Goal: Transaction & Acquisition: Obtain resource

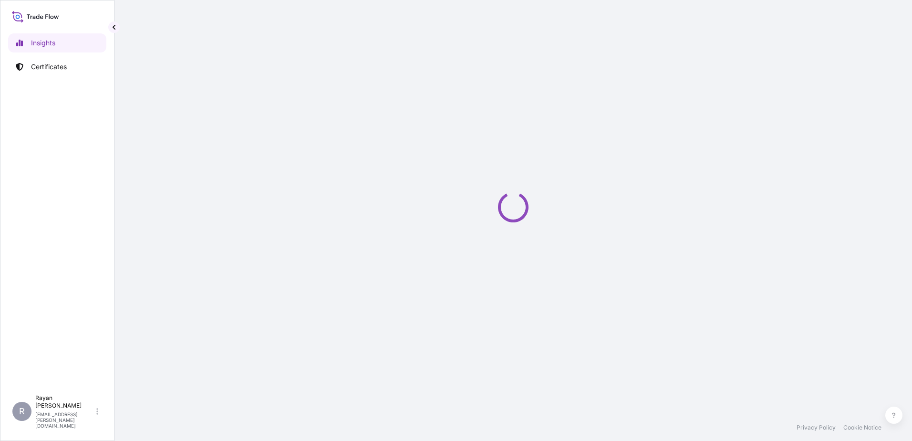
select select "2025"
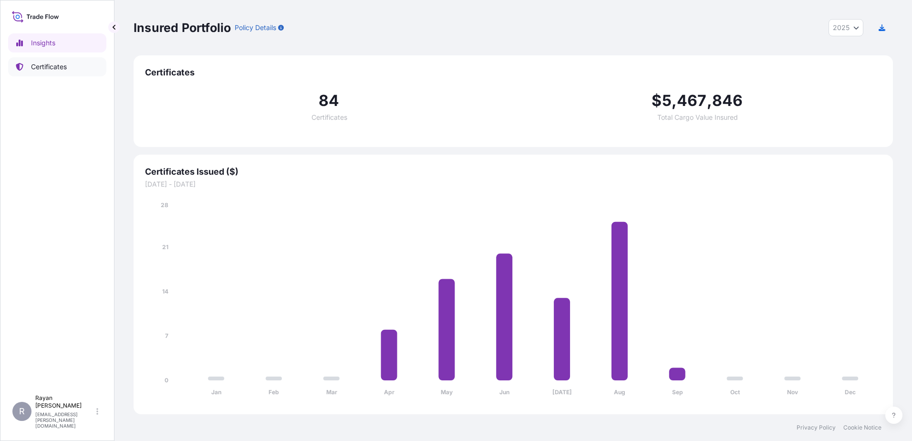
click at [80, 67] on link "Certificates" at bounding box center [57, 66] width 98 height 19
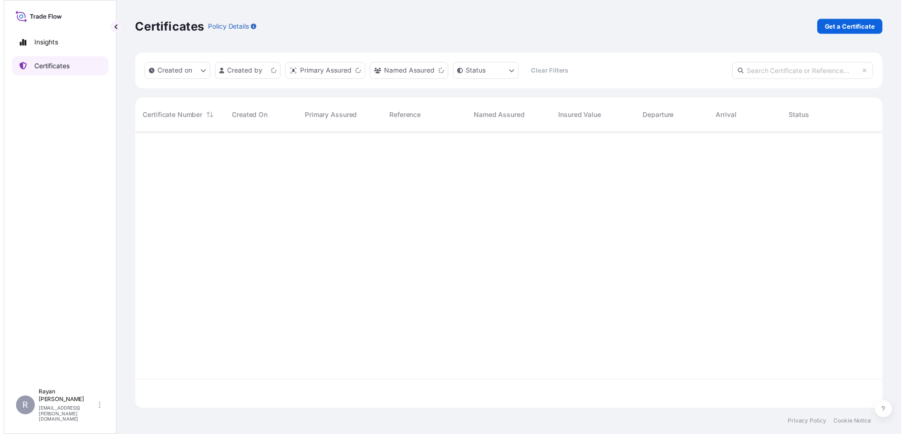
scroll to position [279, 753]
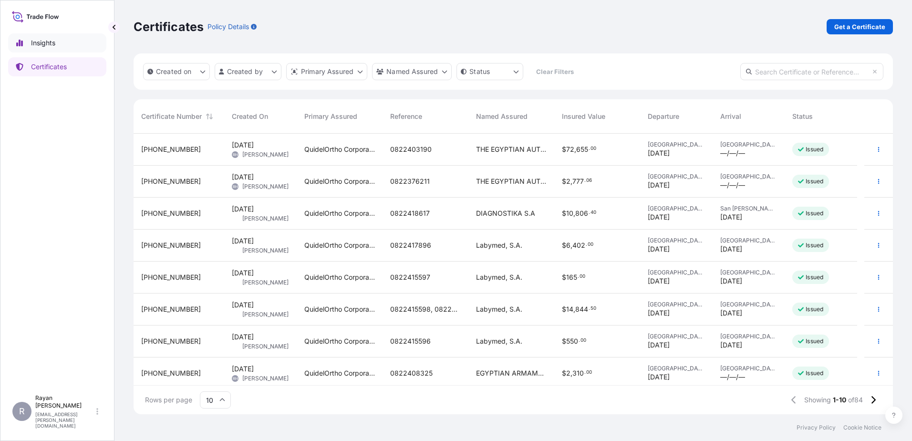
click at [97, 41] on link "Insights" at bounding box center [57, 42] width 98 height 19
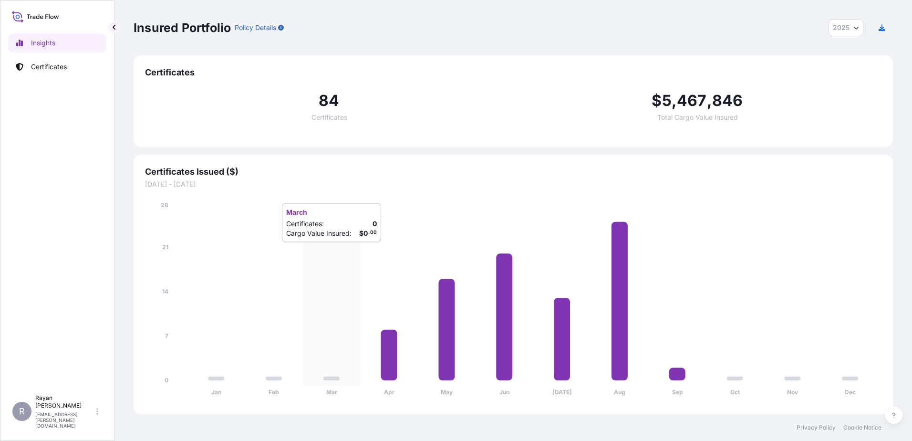
click at [314, 252] on icon "Jan Feb Mar Apr May Jun [DATE] Aug Sep Oct Nov Dec 0 7 14 21 28" at bounding box center [513, 301] width 737 height 202
click at [401, 252] on icon "Jan Feb Mar Apr May Jun [DATE] Aug Sep Oct Nov Dec 0 7 14 21 28" at bounding box center [513, 301] width 737 height 202
click at [397, 337] on icon at bounding box center [389, 355] width 16 height 51
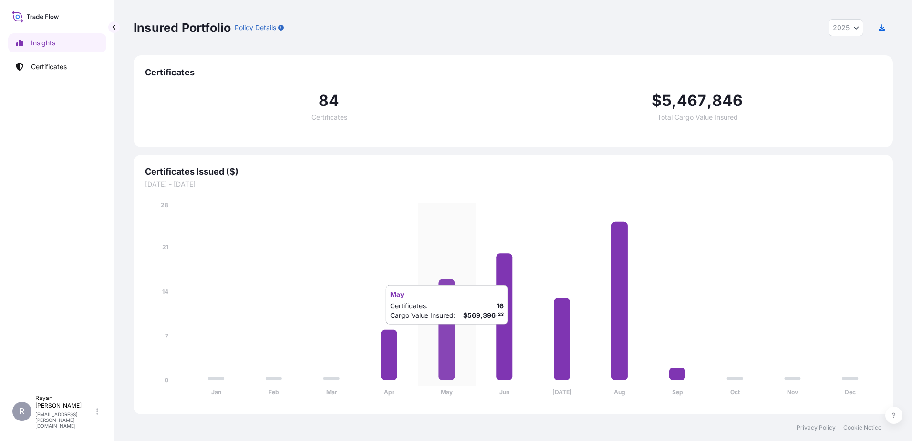
click at [429, 334] on icon "Jan Feb Mar Apr May Jun [DATE] Aug Sep Oct Nov Dec 0 7 14 21 28" at bounding box center [513, 301] width 737 height 202
click at [228, 168] on span "Certificates Issued ($)" at bounding box center [513, 171] width 737 height 11
click at [200, 177] on span "Certificates Issued ($)" at bounding box center [513, 171] width 737 height 11
click at [852, 26] on button "2025" at bounding box center [846, 27] width 35 height 17
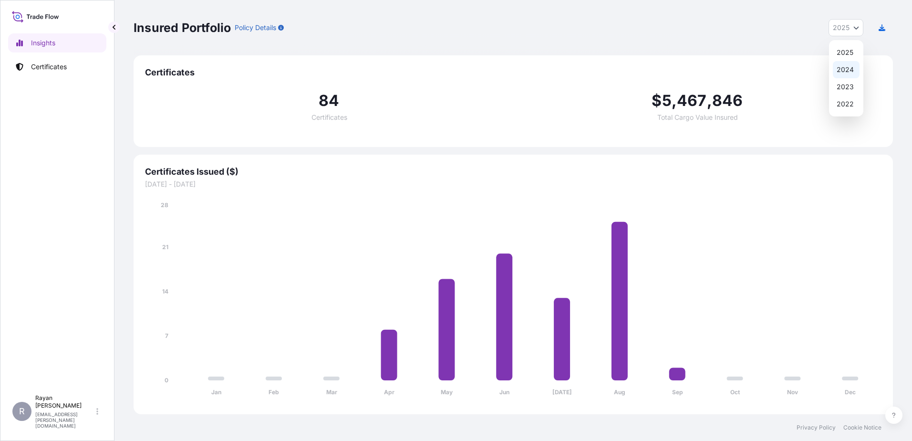
click at [852, 69] on div "2024" at bounding box center [846, 69] width 27 height 17
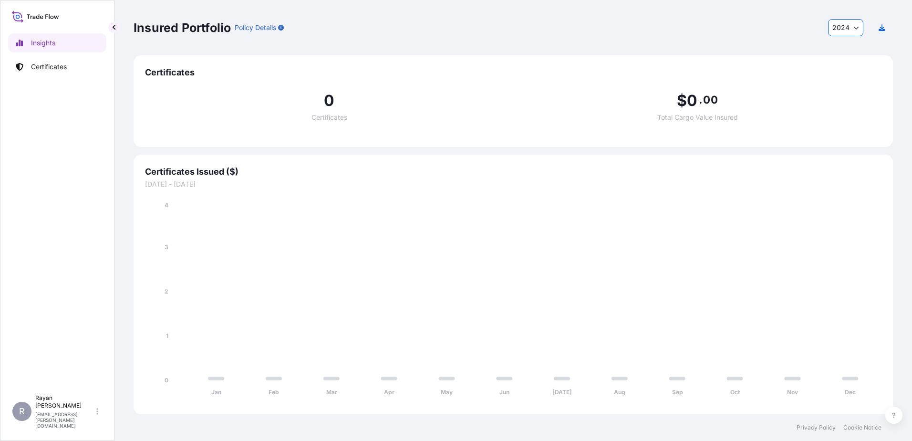
click at [847, 26] on span "2024" at bounding box center [841, 28] width 17 height 10
click at [847, 82] on div "2023" at bounding box center [846, 86] width 27 height 17
click at [850, 35] on button "2023" at bounding box center [845, 27] width 35 height 17
click at [846, 56] on div "2025" at bounding box center [846, 52] width 27 height 17
select select "2025"
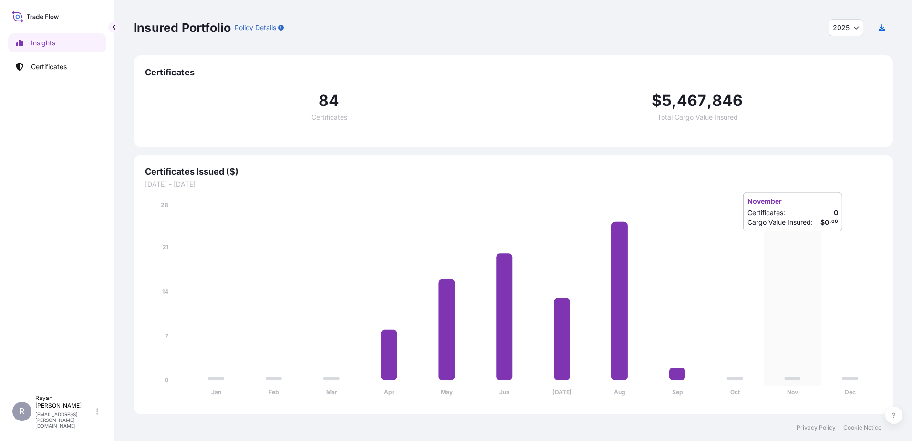
drag, startPoint x: 783, startPoint y: 241, endPoint x: 703, endPoint y: 252, distance: 80.4
click at [703, 252] on icon "Jan Feb Mar Apr May Jun [DATE] Aug Sep Oct Nov Dec 0 7 14 21 28" at bounding box center [513, 301] width 737 height 202
click at [804, 266] on icon "Jan Feb Mar Apr May Jun [DATE] Aug Sep Oct Nov Dec 0 7 14 21 28" at bounding box center [513, 301] width 737 height 202
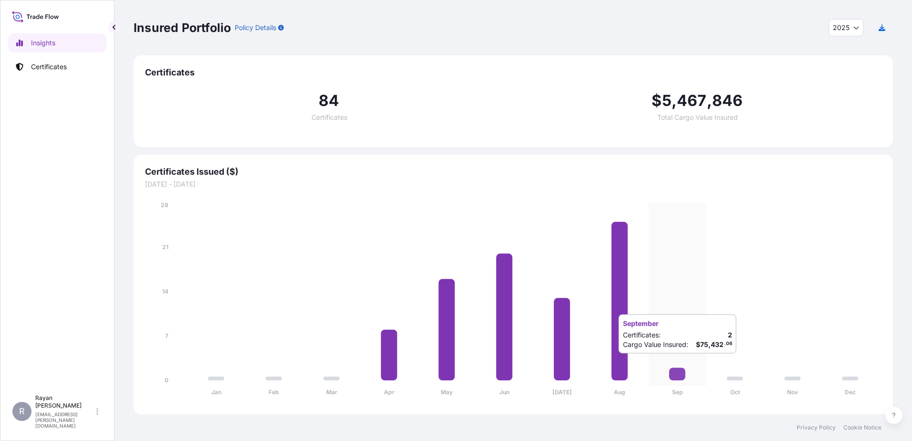
click at [682, 363] on icon "Jan Feb Mar Apr May Jun [DATE] Aug Sep Oct Nov Dec 0 7 14 21 28" at bounding box center [513, 301] width 737 height 202
drag, startPoint x: 682, startPoint y: 363, endPoint x: 677, endPoint y: 377, distance: 14.8
click at [682, 364] on icon "Jan Feb Mar Apr May Jun [DATE] Aug Sep Oct Nov Dec 0 7 14 21 28" at bounding box center [513, 301] width 737 height 202
click at [677, 377] on icon at bounding box center [678, 373] width 16 height 13
click at [677, 378] on icon at bounding box center [678, 373] width 16 height 13
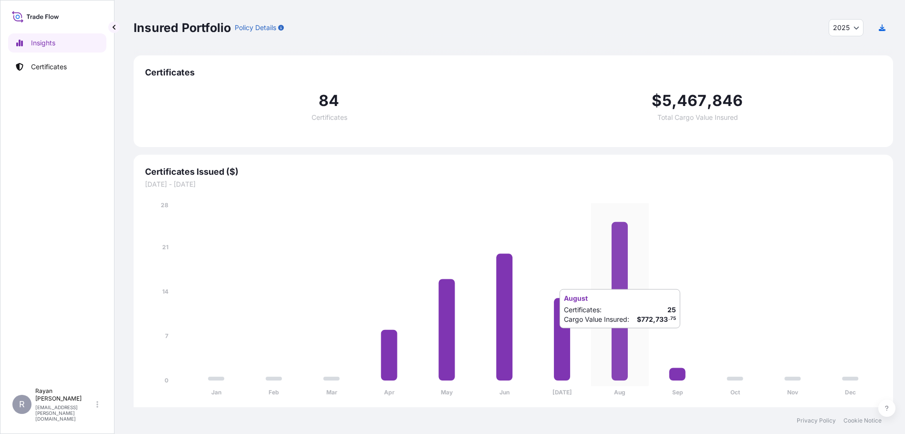
drag, startPoint x: 677, startPoint y: 378, endPoint x: 634, endPoint y: 338, distance: 58.7
click at [634, 338] on icon "Jan Feb Mar Apr May Jun [DATE] Aug Sep Oct Nov Dec 0 7 14 21 28" at bounding box center [513, 301] width 737 height 202
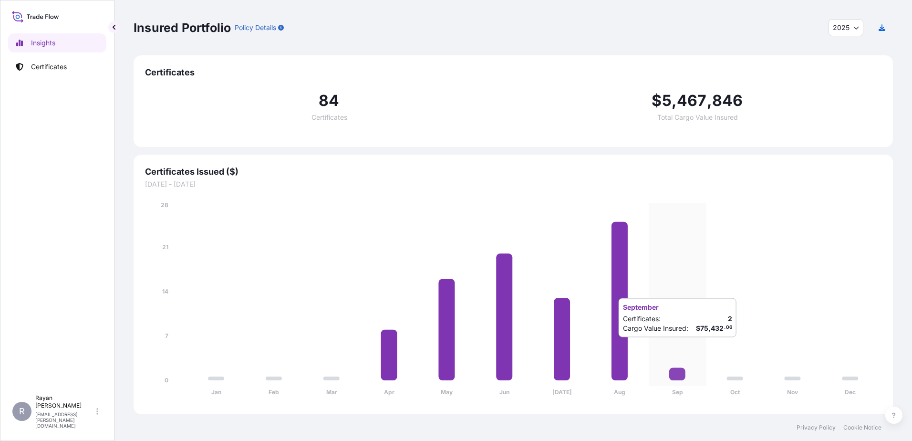
click at [704, 349] on icon "Jan Feb Mar Apr May Jun [DATE] Aug Sep Oct Nov Dec 0 7 14 21 28" at bounding box center [513, 301] width 737 height 202
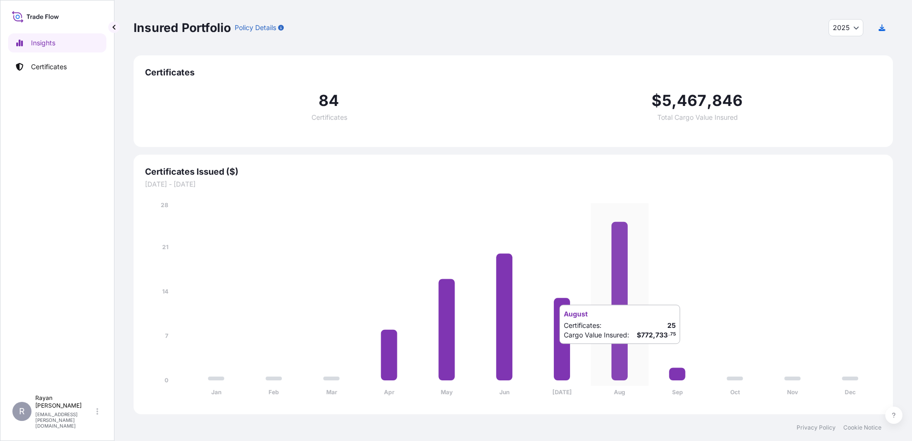
drag, startPoint x: 703, startPoint y: 349, endPoint x: 622, endPoint y: 354, distance: 81.3
click at [622, 354] on icon "Jan Feb Mar Apr May Jun [DATE] Aug Sep Oct Nov Dec 0 7 14 21 28" at bounding box center [513, 301] width 737 height 202
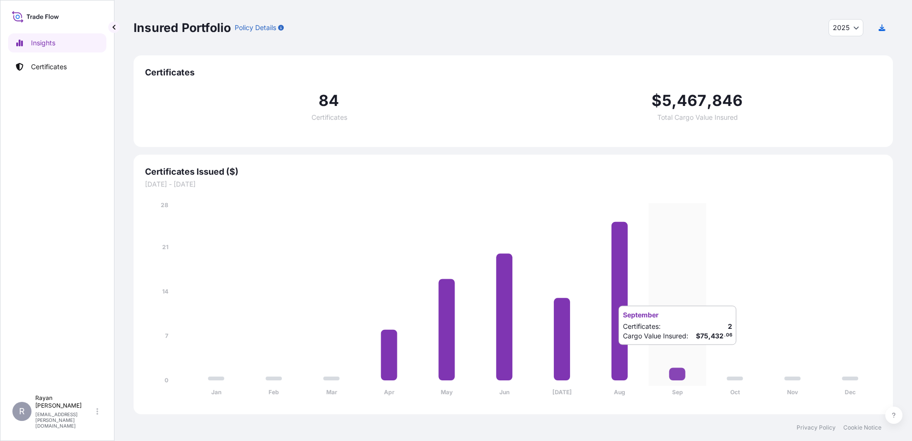
click at [682, 355] on icon "Jan Feb Mar Apr May Jun [DATE] Aug Sep Oct Nov Dec 0 7 14 21 28" at bounding box center [513, 301] width 737 height 202
click at [682, 366] on icon "Jan Feb Mar Apr May Jun [DATE] Aug Sep Oct Nov Dec 0 7 14 21 28" at bounding box center [513, 301] width 737 height 202
click at [672, 377] on icon at bounding box center [678, 373] width 16 height 13
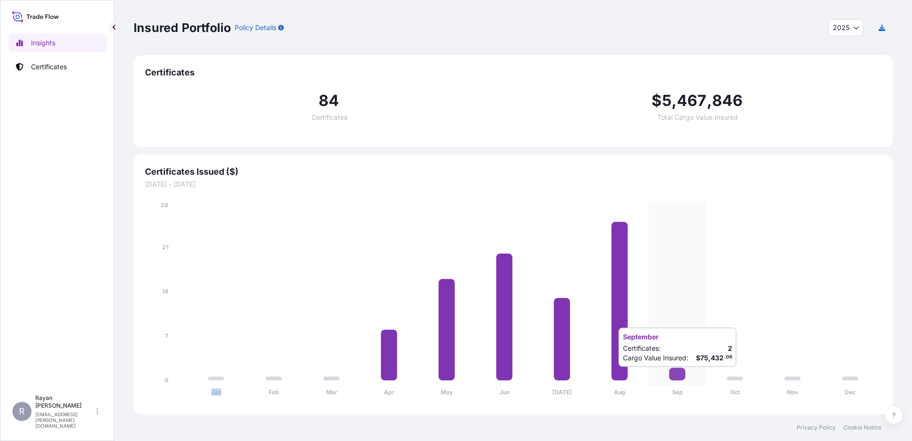
click at [672, 377] on icon at bounding box center [678, 373] width 16 height 13
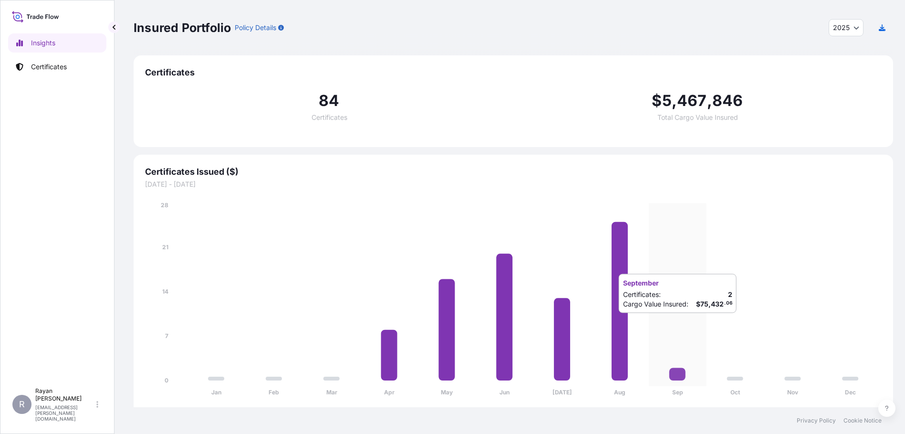
drag, startPoint x: 672, startPoint y: 377, endPoint x: 649, endPoint y: 323, distance: 58.4
click at [649, 323] on icon "Jan Feb Mar Apr May Jun [DATE] Aug Sep Oct Nov Dec 0 7 14 21 28" at bounding box center [513, 301] width 737 height 202
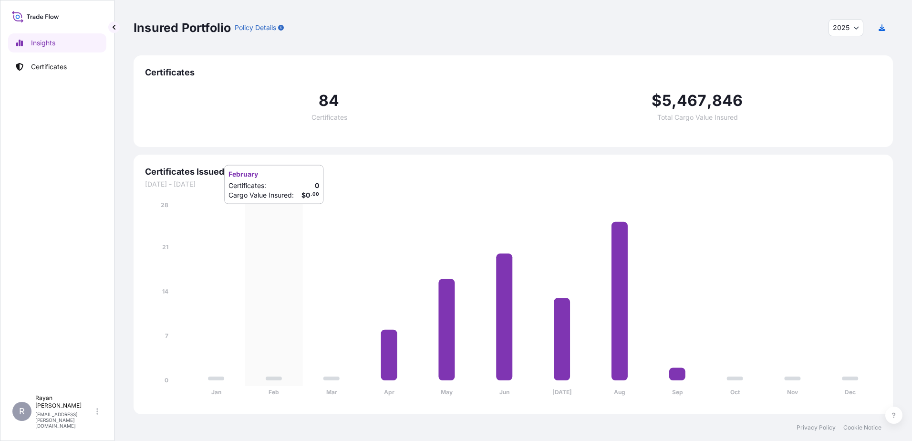
click at [354, 372] on icon "Jan Feb Mar Apr May Jun [DATE] Aug Sep Oct Nov Dec 0 7 14 21 28" at bounding box center [513, 301] width 737 height 202
click at [356, 372] on icon "Jan Feb Mar Apr May Jun [DATE] Aug Sep Oct Nov Dec 0 7 14 21 28" at bounding box center [513, 301] width 737 height 202
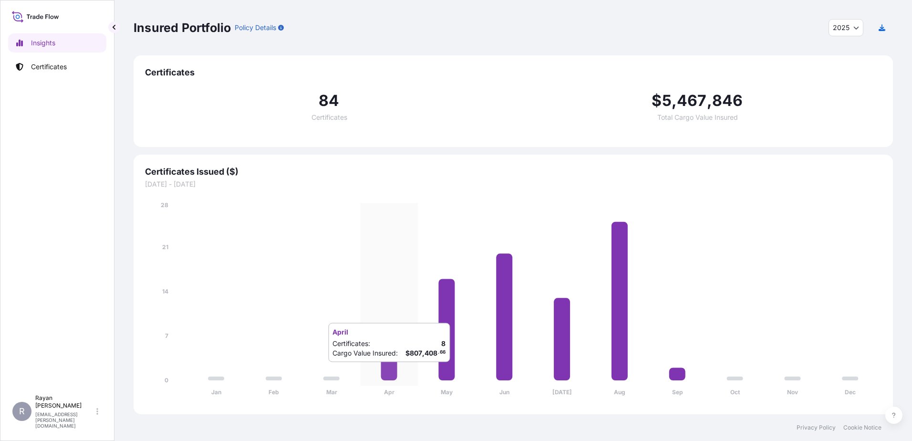
click at [381, 371] on icon "Jan Feb Mar Apr May Jun [DATE] Aug Sep Oct Nov Dec 0 7 14 21 28" at bounding box center [513, 301] width 737 height 202
drag, startPoint x: 381, startPoint y: 371, endPoint x: 444, endPoint y: 377, distance: 63.3
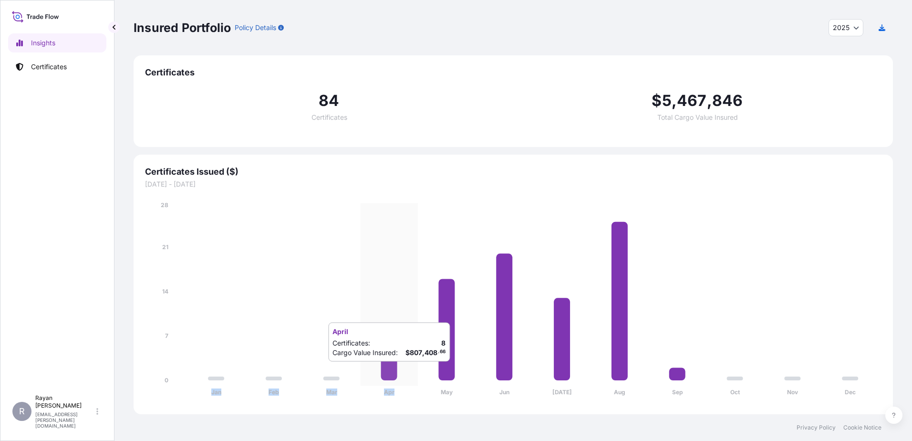
click at [444, 377] on icon at bounding box center [447, 330] width 16 height 102
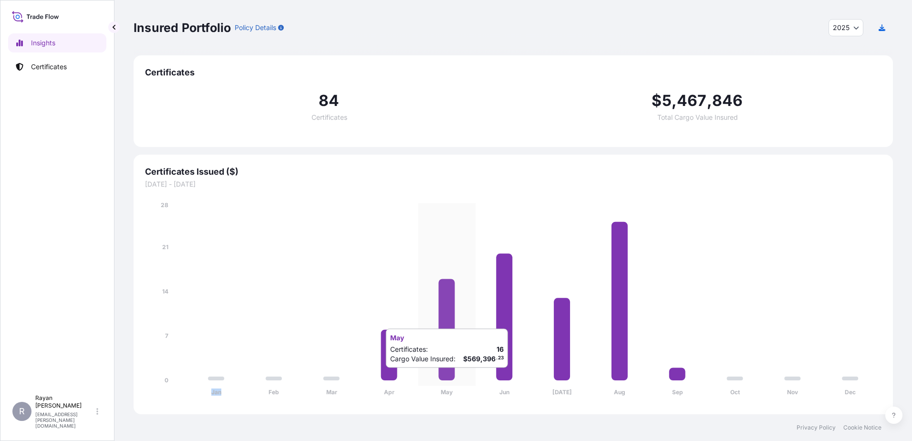
click at [445, 377] on icon at bounding box center [447, 330] width 16 height 102
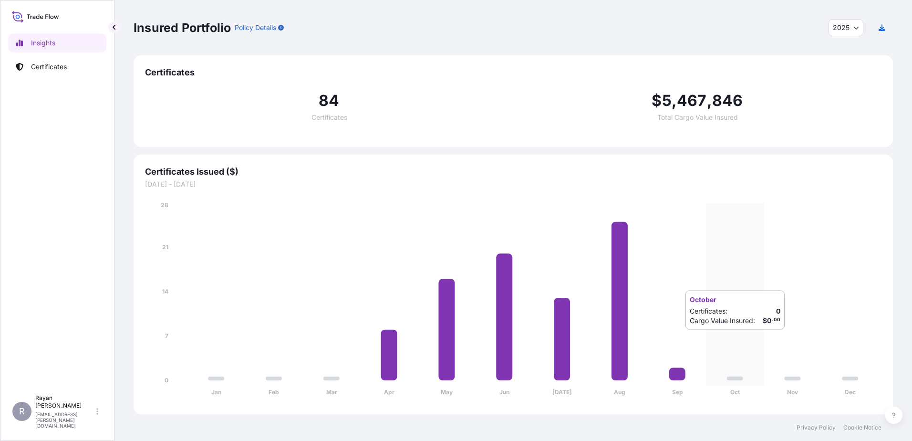
click at [759, 339] on icon "Jan Feb Mar Apr May Jun [DATE] Aug Sep Oct Nov Dec 0 7 14 21 28" at bounding box center [513, 301] width 737 height 202
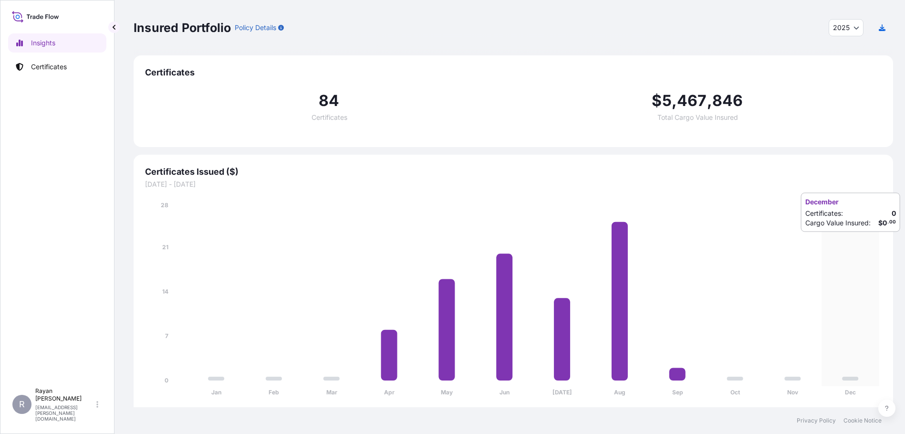
drag, startPoint x: 835, startPoint y: 241, endPoint x: 736, endPoint y: 268, distance: 102.7
click at [736, 268] on icon "Jan Feb Mar Apr May Jun [DATE] Aug Sep Oct Nov Dec 0 7 14 21 28" at bounding box center [513, 301] width 737 height 202
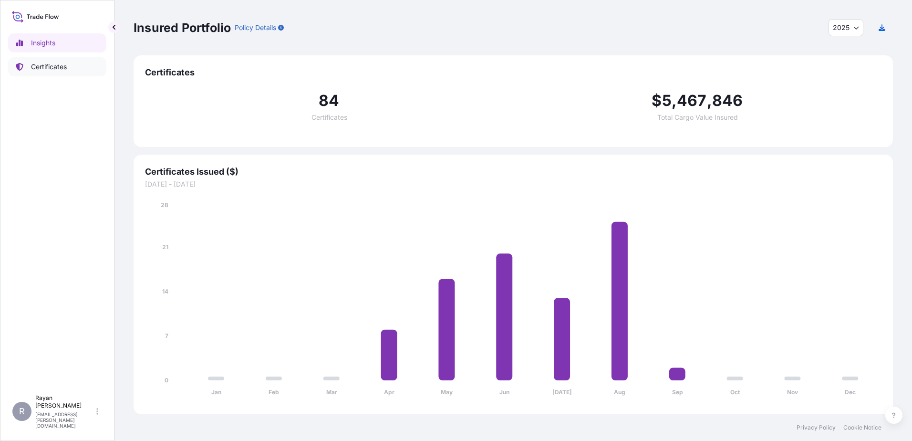
click at [77, 75] on link "Certificates" at bounding box center [57, 66] width 98 height 19
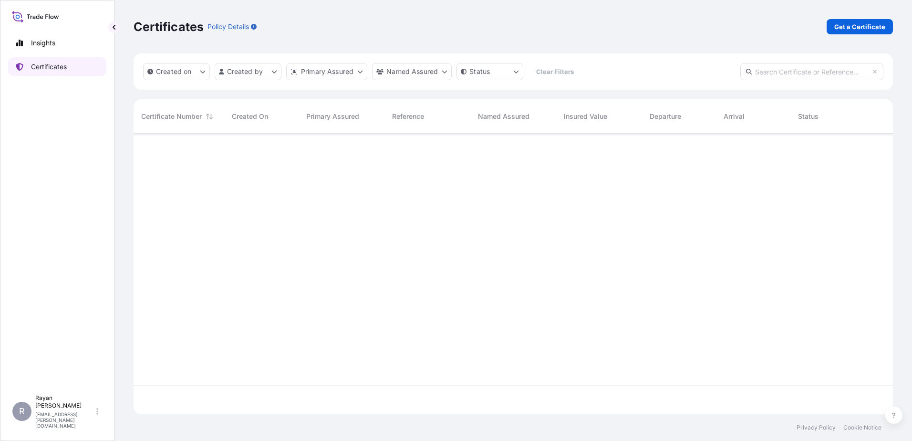
scroll to position [279, 753]
click at [847, 33] on link "Get a Certificate" at bounding box center [860, 26] width 66 height 15
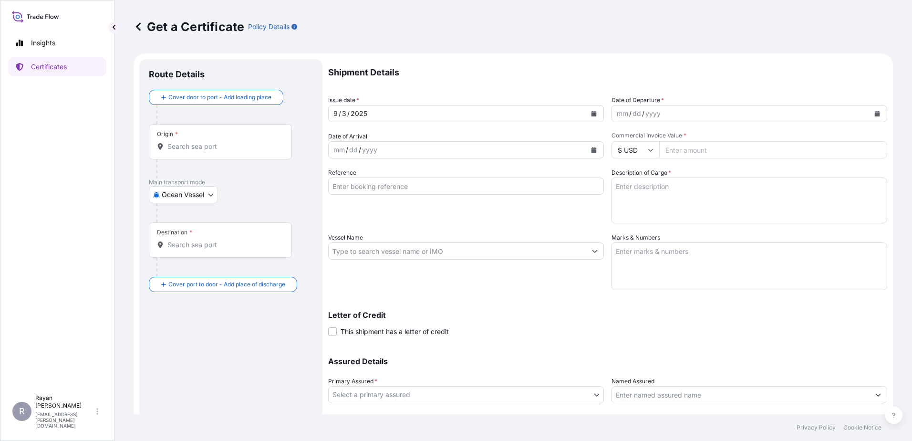
click at [205, 191] on body "Insights Certificates R [PERSON_NAME] [EMAIL_ADDRESS][PERSON_NAME][DOMAIN_NAME]…" at bounding box center [456, 220] width 912 height 441
click at [186, 225] on div "Air" at bounding box center [184, 219] width 63 height 17
select select "Air"
click at [174, 148] on input "Origin *" at bounding box center [223, 151] width 113 height 10
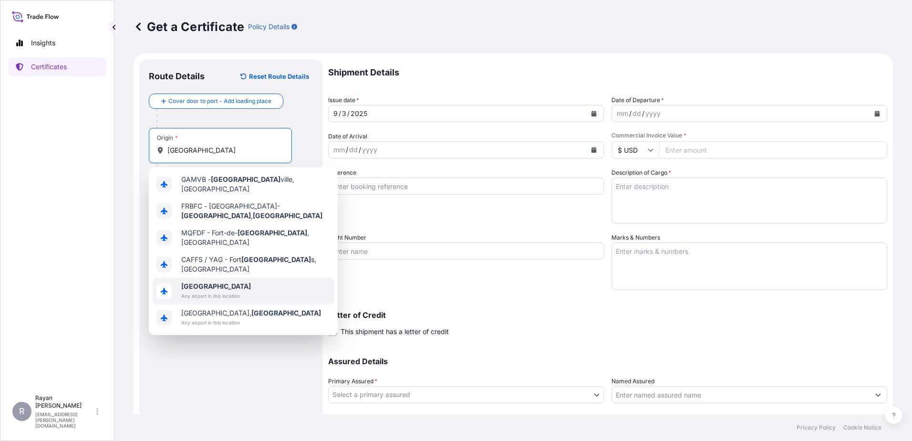
click at [232, 291] on span "Any airport in this location" at bounding box center [216, 296] width 70 height 10
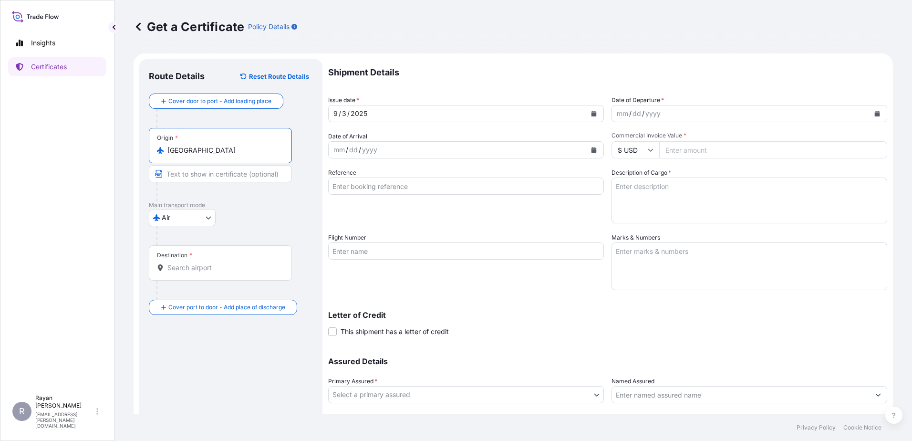
type input "[GEOGRAPHIC_DATA]"
click at [196, 262] on div "Destination *" at bounding box center [220, 262] width 143 height 35
click at [196, 263] on input "Destination *" at bounding box center [223, 268] width 113 height 10
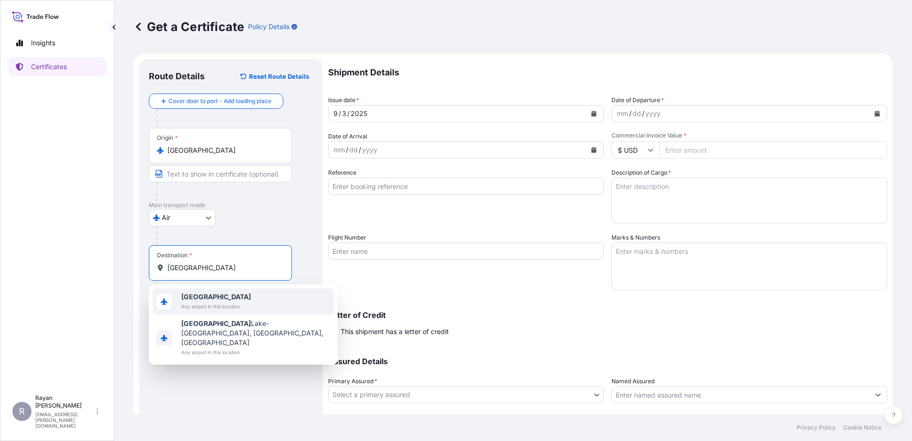
click at [215, 299] on span "[GEOGRAPHIC_DATA]" at bounding box center [216, 297] width 70 height 10
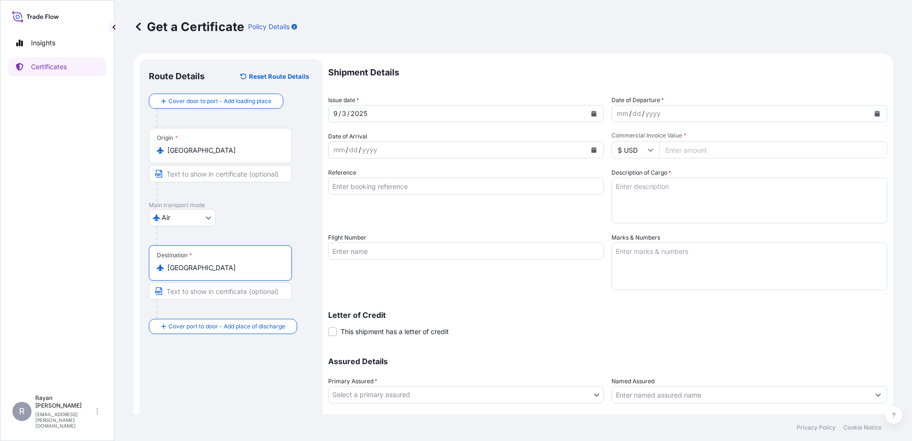
type input "[GEOGRAPHIC_DATA]"
click at [875, 113] on icon "Calendar" at bounding box center [878, 114] width 6 height 6
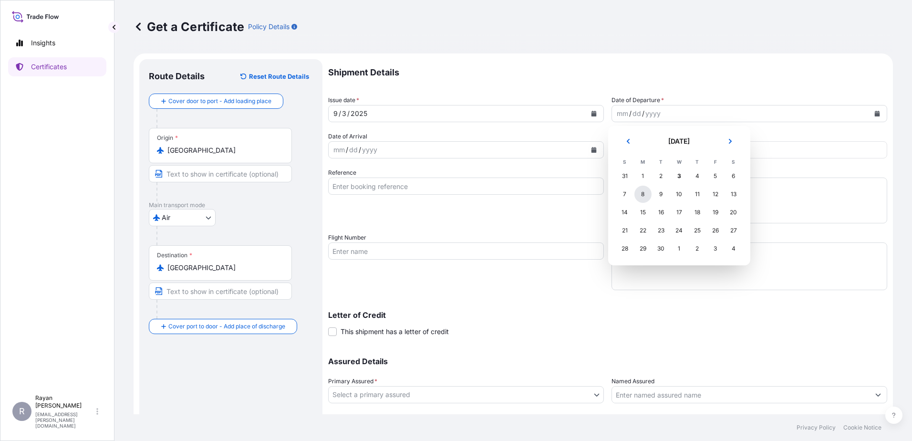
click at [645, 195] on div "8" at bounding box center [643, 194] width 17 height 17
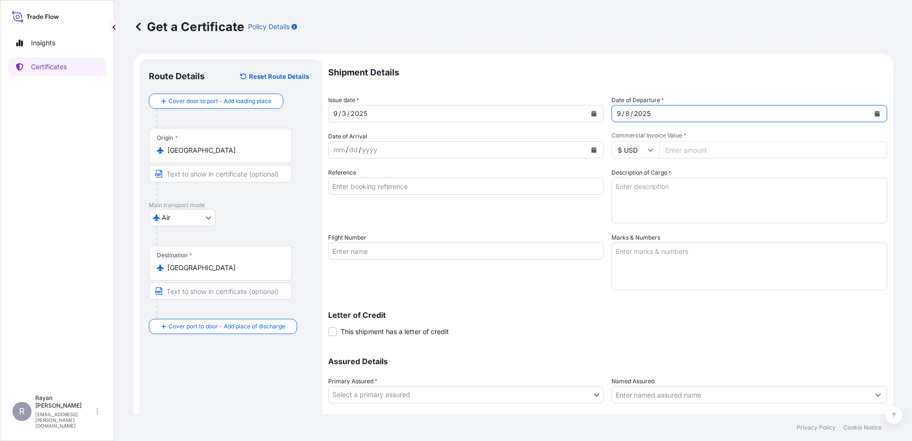
click at [685, 154] on input "Commercial Invoice Value *" at bounding box center [773, 149] width 228 height 17
type input "351118.44"
click at [707, 198] on textarea "Description of Cargo *" at bounding box center [750, 201] width 276 height 46
paste textarea "Medical Supplies (diagnostics consumables & reagents)"
type textarea "Medical Supplies (diagnostics consumables & reagents)"
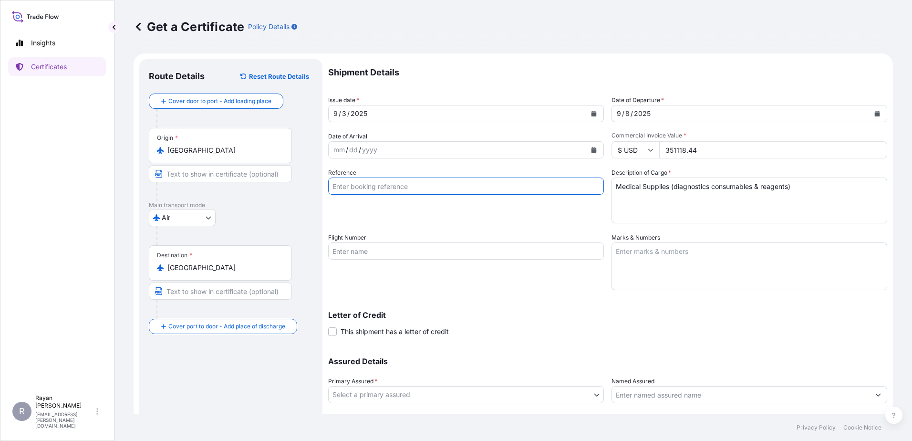
click at [474, 185] on input "Reference" at bounding box center [466, 186] width 276 height 17
paste input "0822410999"
type input "0822410999"
click at [512, 201] on div "Reference 0822410999" at bounding box center [466, 195] width 276 height 55
click at [398, 324] on div "Letter of Credit This shipment has a letter of credit Letter of credit * Letter…" at bounding box center [607, 323] width 559 height 25
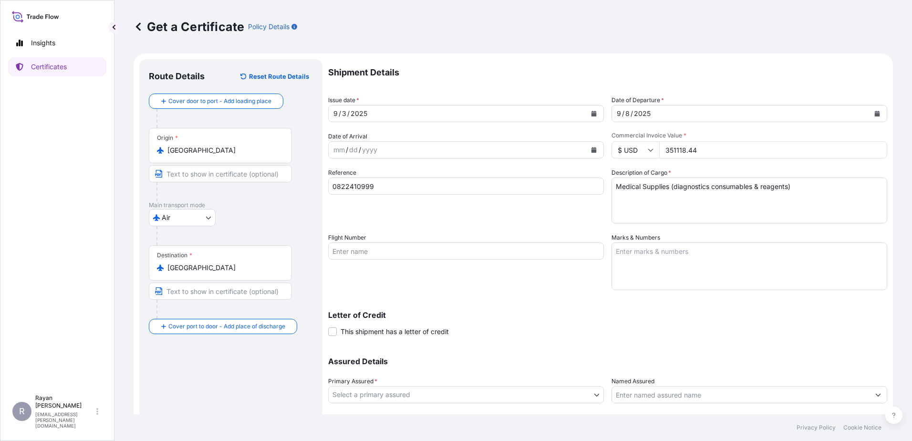
click at [398, 335] on span "This shipment has a letter of credit" at bounding box center [395, 332] width 108 height 10
click at [328, 326] on input "This shipment has a letter of credit" at bounding box center [328, 326] width 0 height 0
click at [513, 364] on textarea "Letter of credit *" at bounding box center [607, 377] width 559 height 46
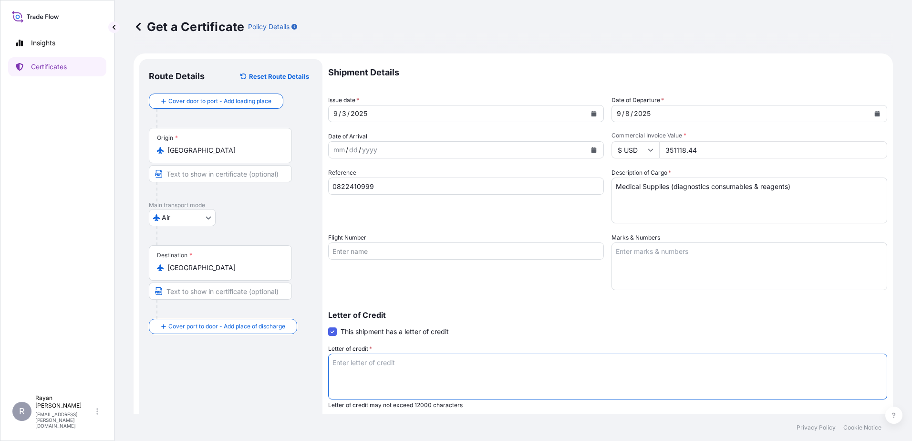
paste textarea "THE EGYPTIAN AUTHORITY FOR UNIFIED PROCUREMENT, MEDICAL SUPPLY AND MEDICAL TECH…"
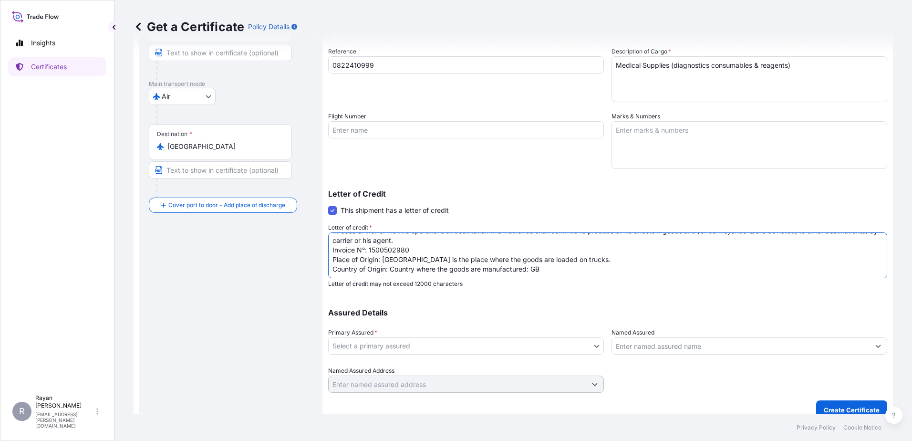
scroll to position [132, 0]
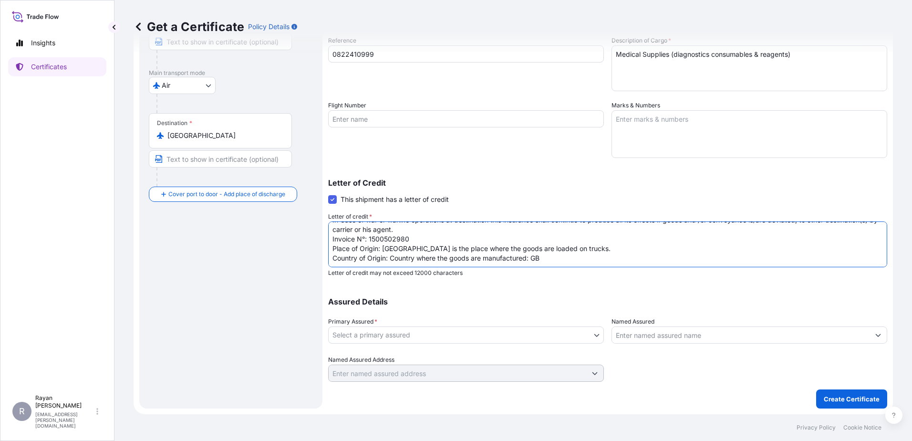
type textarea "THE EGYPTIAN AUTHORITY FOR UNIFIED PROCUREMENT, MEDICAL SUPPLY AND MEDICAL TECH…"
click at [540, 336] on body "Insights Certificates R [PERSON_NAME] [EMAIL_ADDRESS][PERSON_NAME][DOMAIN_NAME]…" at bounding box center [456, 220] width 912 height 441
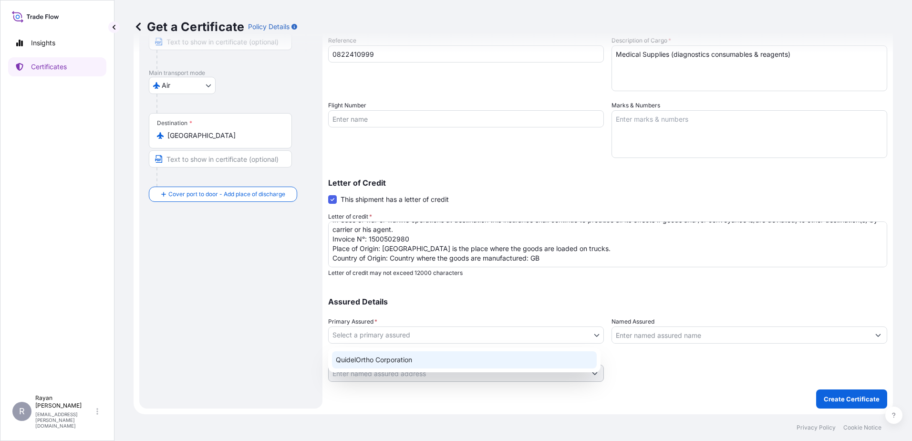
click at [437, 358] on div "QuidelOrtho Corporation" at bounding box center [464, 359] width 265 height 17
select select "31549"
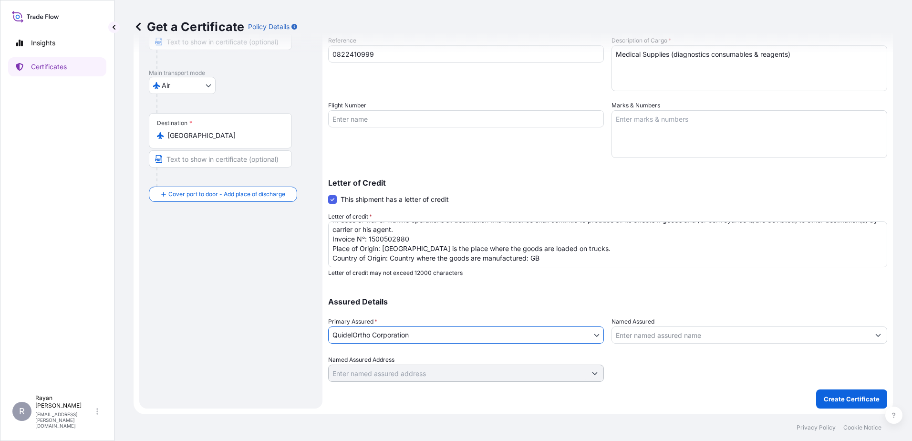
click at [620, 342] on input "Named Assured" at bounding box center [741, 334] width 258 height 17
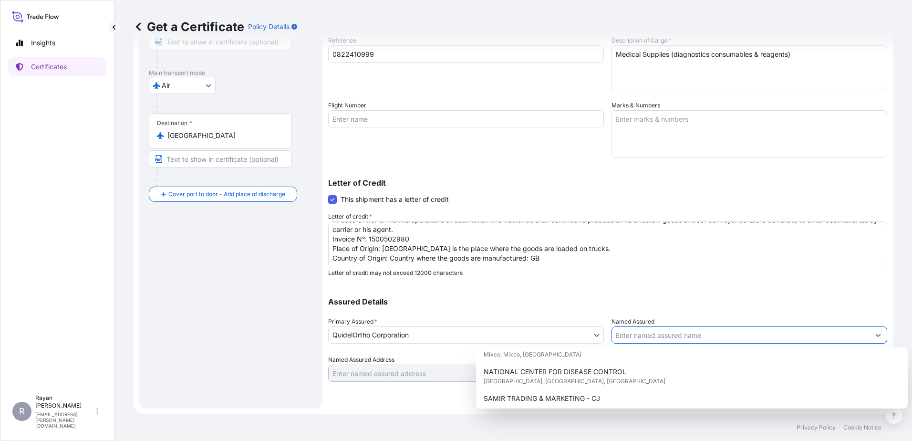
scroll to position [265, 0]
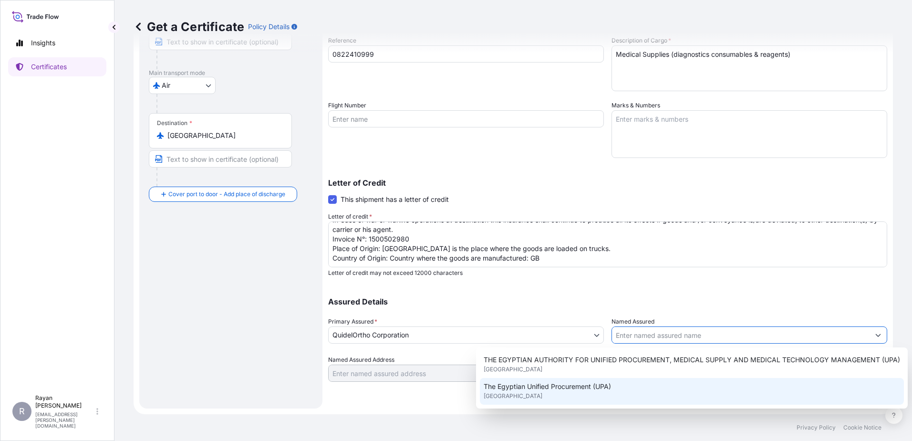
click at [633, 373] on div "THE EGYPTIAN AUTHORITY FOR UNIFIED PROCUREMENT, MEDICAL SUPPLY AND MEDICAL TECH…" at bounding box center [692, 364] width 424 height 27
type input "THE EGYPTIAN AUTHORITY FOR UNIFIED PROCUREMENT, MEDICAL SUPPLY AND MEDICAL TECH…"
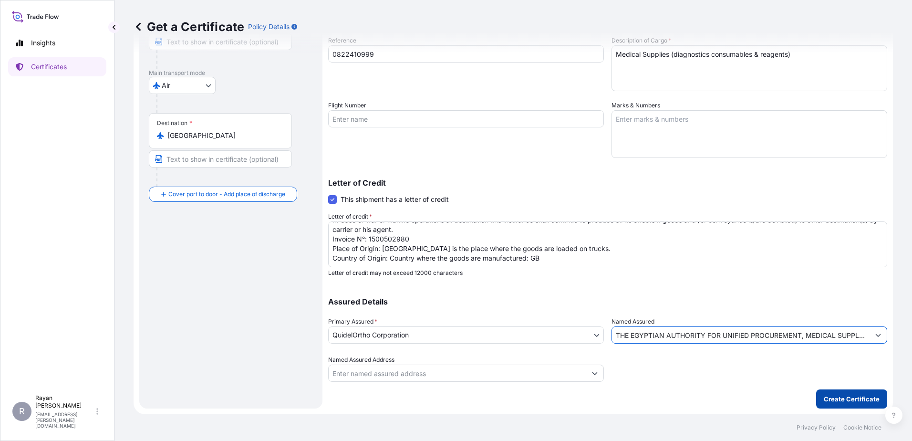
click at [826, 404] on button "Create Certificate" at bounding box center [851, 398] width 71 height 19
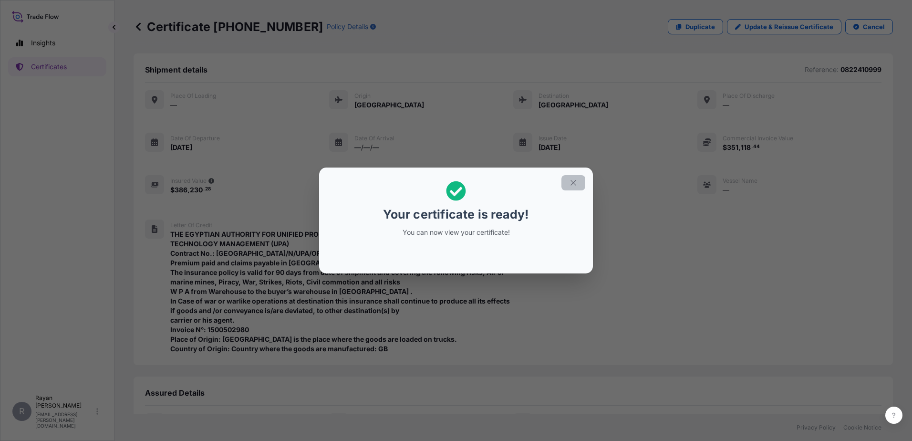
click at [575, 184] on icon "button" at bounding box center [573, 182] width 5 height 5
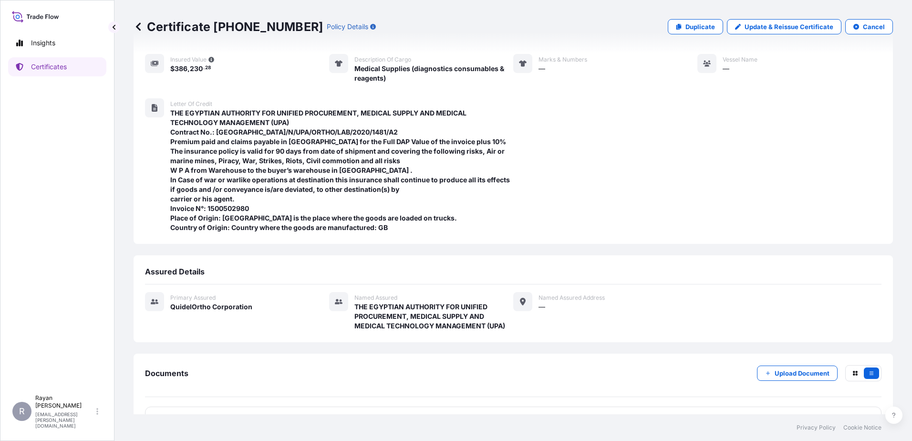
scroll to position [150, 0]
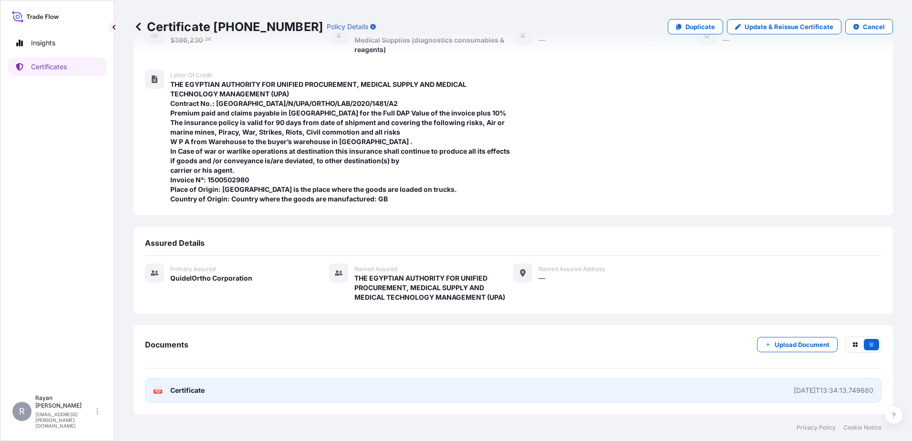
click at [189, 384] on link "PDF Certificate [DATE]T13:34:13.749680" at bounding box center [513, 390] width 737 height 25
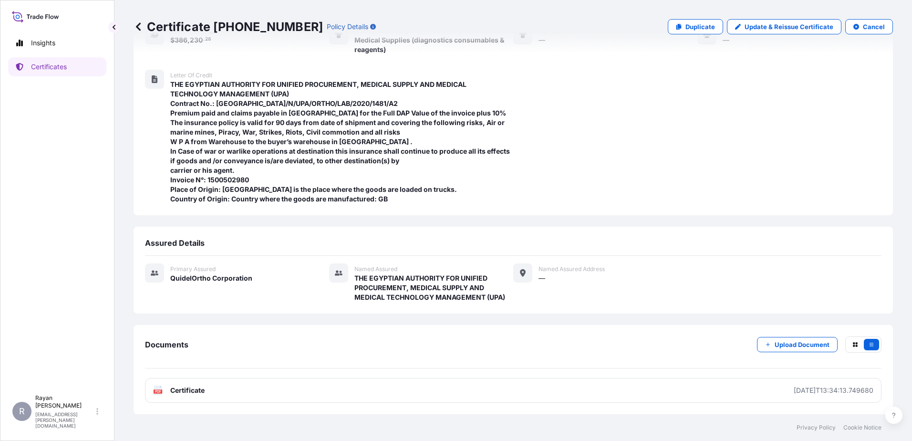
click at [138, 25] on icon at bounding box center [138, 26] width 5 height 8
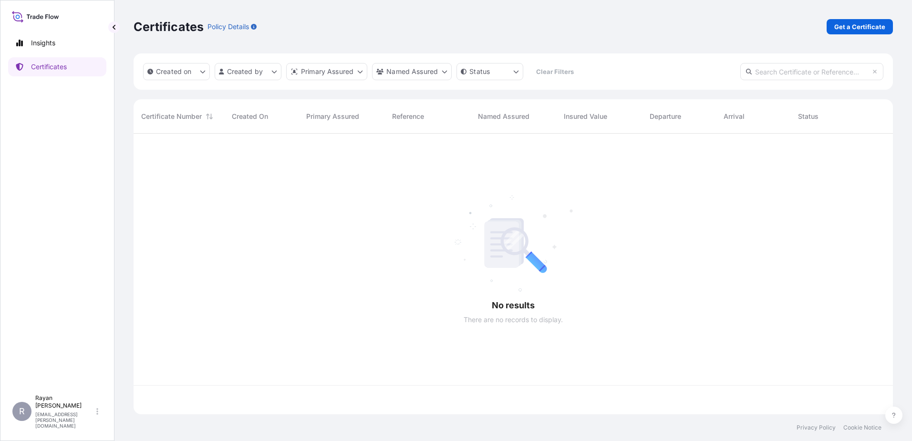
scroll to position [279, 753]
click at [831, 25] on link "Get a Certificate" at bounding box center [860, 26] width 66 height 15
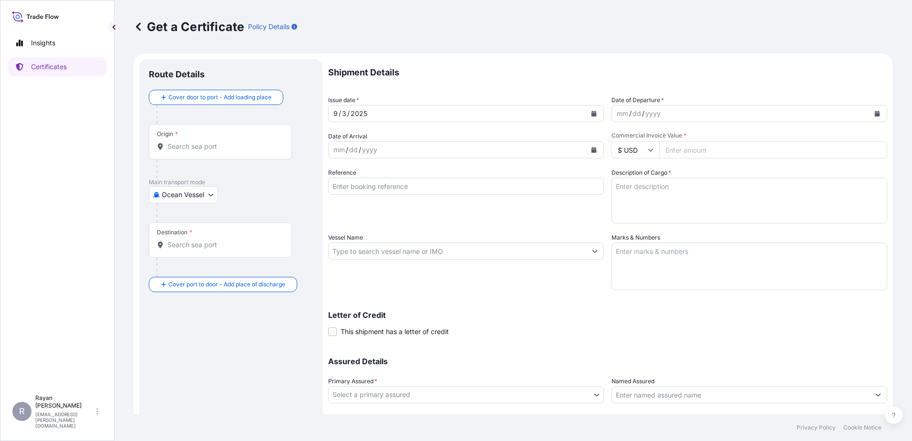
click at [196, 193] on body "Insights Certificates R [PERSON_NAME] [EMAIL_ADDRESS][PERSON_NAME][DOMAIN_NAME]…" at bounding box center [456, 220] width 912 height 441
click at [180, 220] on div "Air" at bounding box center [184, 219] width 63 height 17
select select "Air"
click at [210, 154] on input "Origin *" at bounding box center [223, 151] width 113 height 10
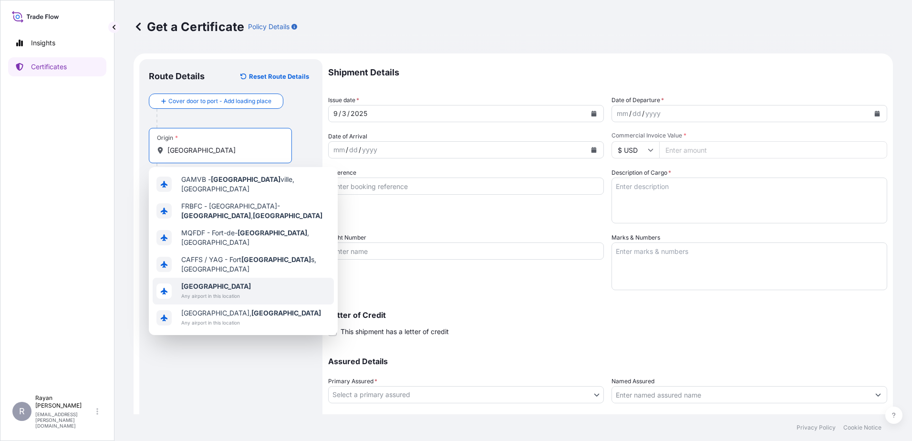
click at [220, 286] on div "[GEOGRAPHIC_DATA] Any airport in this location" at bounding box center [243, 291] width 181 height 27
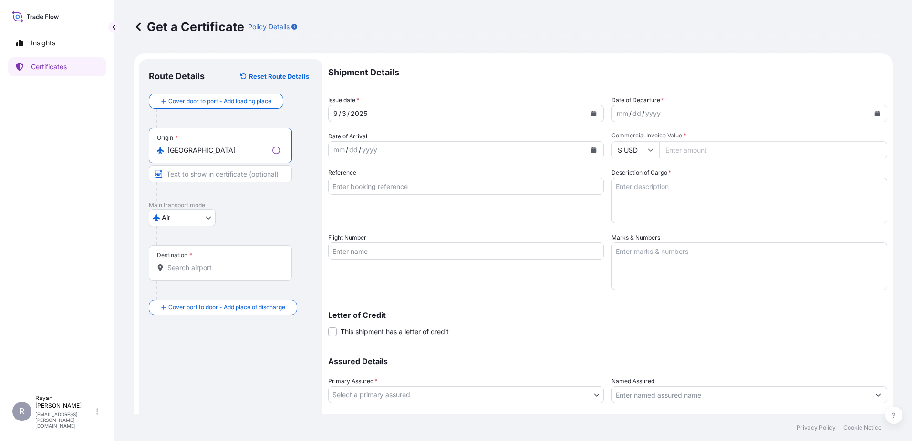
type input "[GEOGRAPHIC_DATA]"
click at [199, 269] on input "Destination *" at bounding box center [223, 268] width 113 height 10
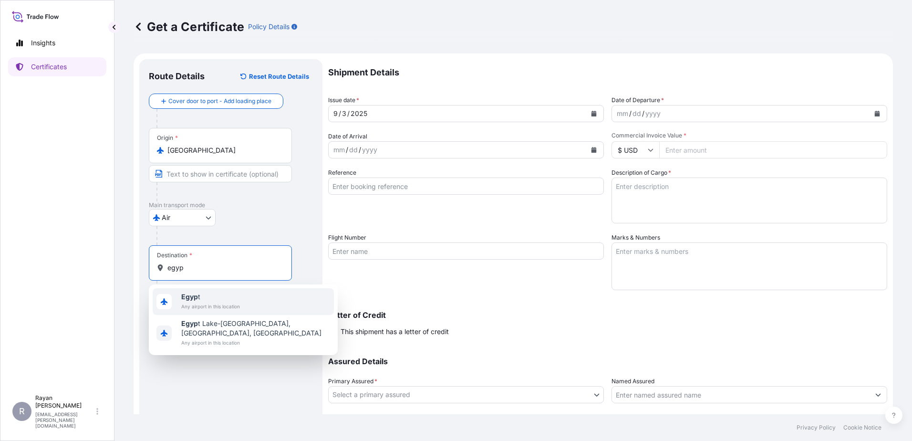
click at [199, 304] on span "Any airport in this location" at bounding box center [210, 307] width 59 height 10
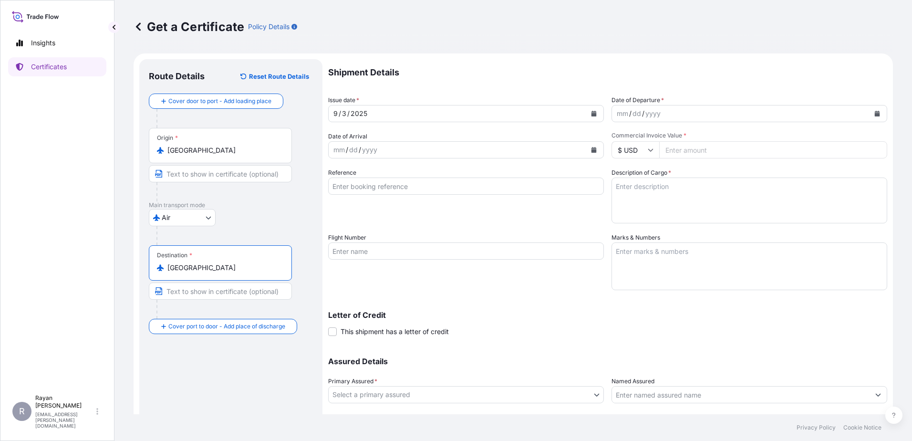
type input "[GEOGRAPHIC_DATA]"
click at [870, 112] on button "Calendar" at bounding box center [877, 113] width 15 height 15
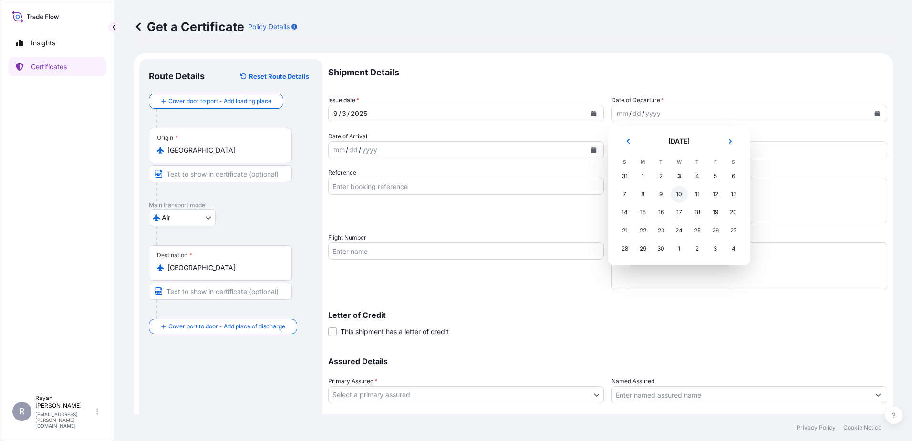
click at [675, 194] on div "10" at bounding box center [679, 194] width 17 height 17
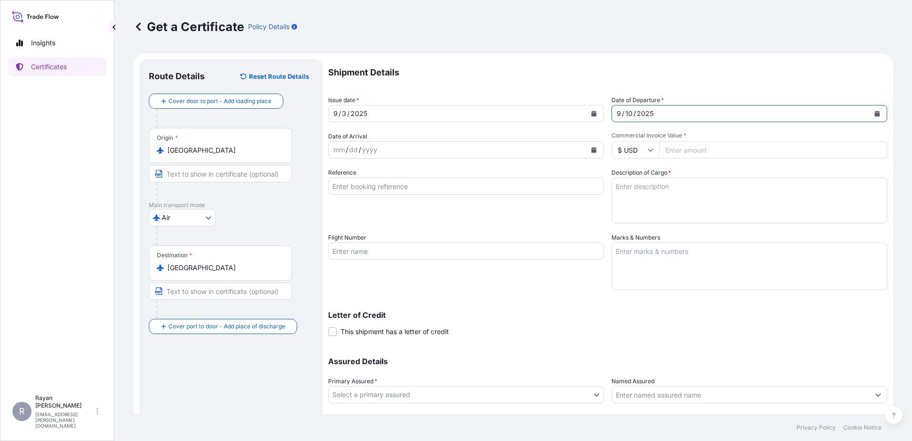
click at [670, 154] on input "Commercial Invoice Value *" at bounding box center [773, 149] width 228 height 17
type input "6754.5"
click at [677, 172] on div "Description of Cargo *" at bounding box center [750, 195] width 276 height 55
click at [627, 208] on textarea "Description of Cargo *" at bounding box center [750, 201] width 276 height 46
paste textarea "Medical Supplies (diagnostics consumables & reagents)"
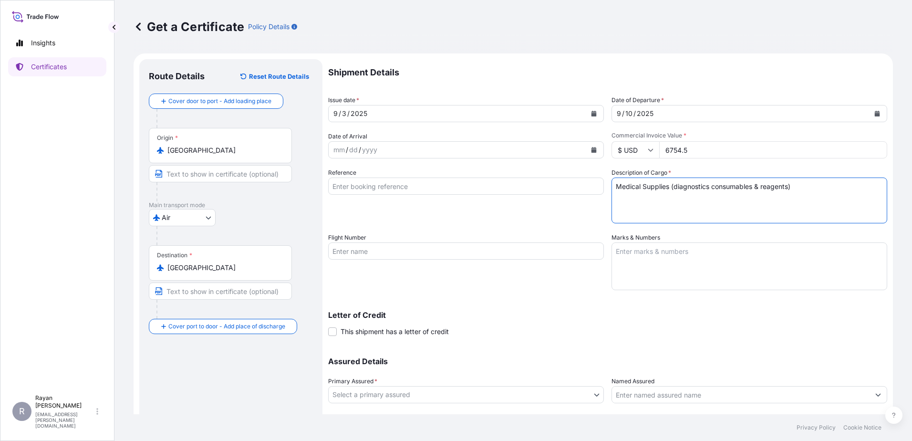
type textarea "Medical Supplies (diagnostics consumables & reagents)"
click at [385, 180] on input "Reference" at bounding box center [466, 186] width 276 height 17
paste input "0822411001"
type input "0822411001"
click at [464, 214] on div "Reference 0822411001" at bounding box center [466, 195] width 276 height 55
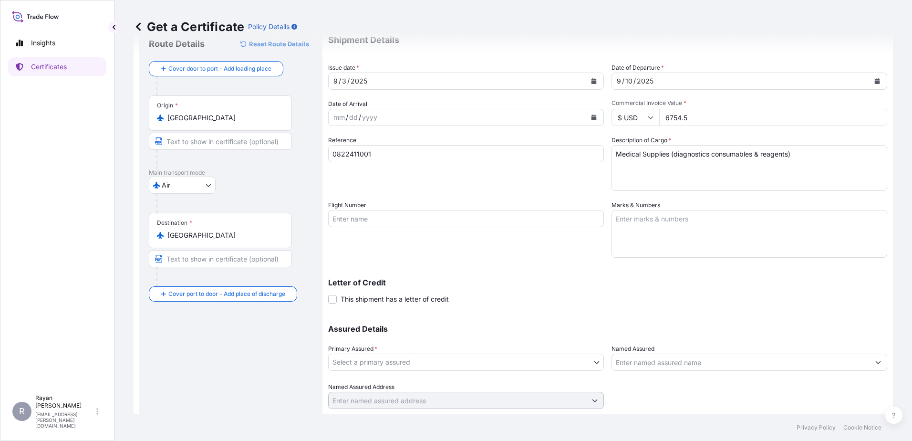
scroll to position [48, 0]
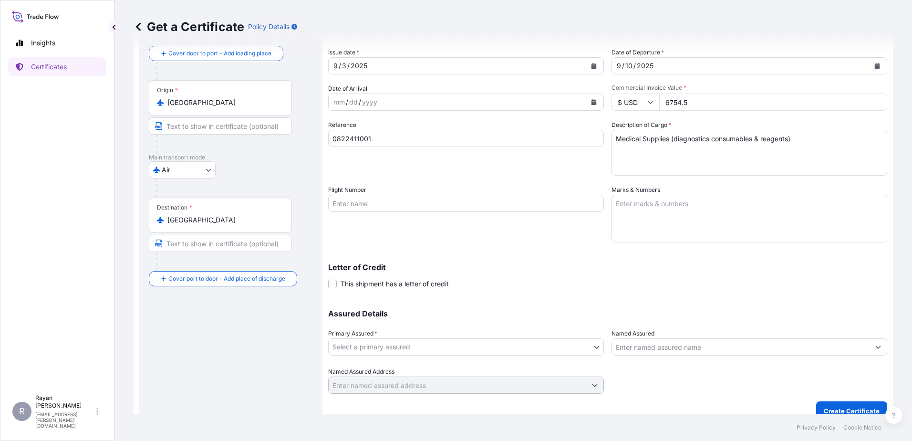
click at [402, 282] on span "This shipment has a letter of credit" at bounding box center [395, 284] width 108 height 10
click at [328, 279] on input "This shipment has a letter of credit" at bounding box center [328, 279] width 0 height 0
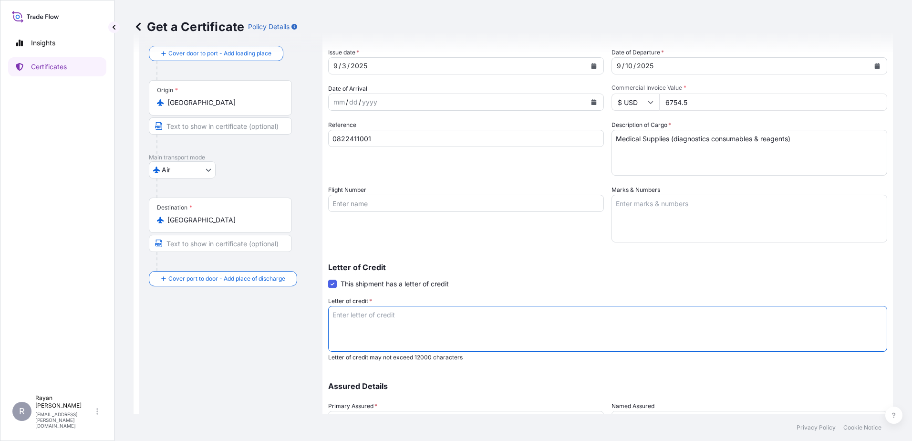
click at [533, 324] on textarea "Letter of credit *" at bounding box center [607, 329] width 559 height 46
paste textarea "THE EGYPTIAN AUTHORITY FOR UNIFIED PROCUREMENT, MEDICAL SUPPLY AND MEDICAL TECH…"
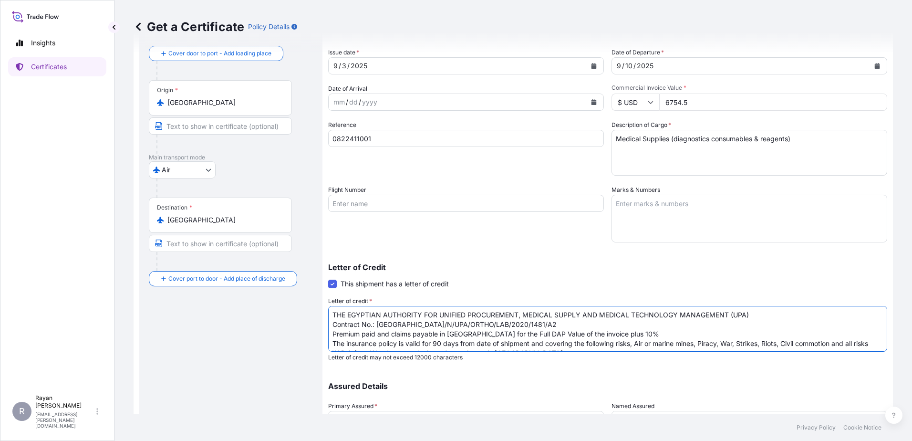
scroll to position [73, 0]
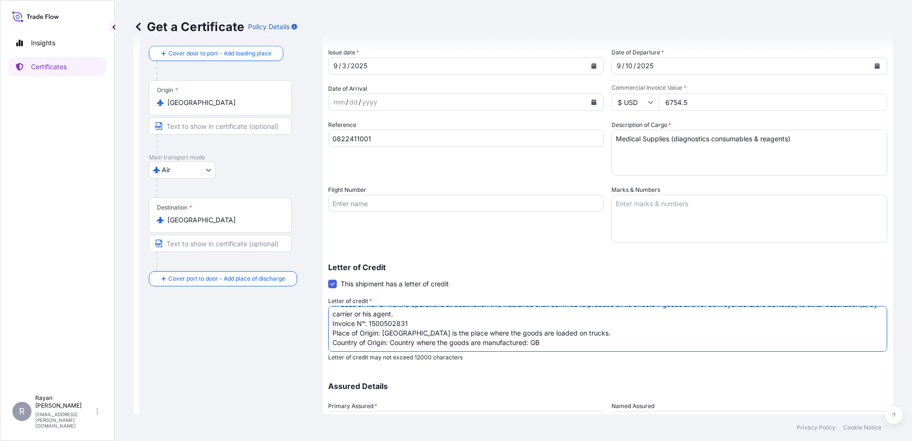
type textarea "THE EGYPTIAN AUTHORITY FOR UNIFIED PROCUREMENT, MEDICAL SUPPLY AND MEDICAL TECH…"
click at [565, 290] on div "Letter of Credit This shipment has a letter of credit Letter of credit * THE EG…" at bounding box center [607, 312] width 559 height 98
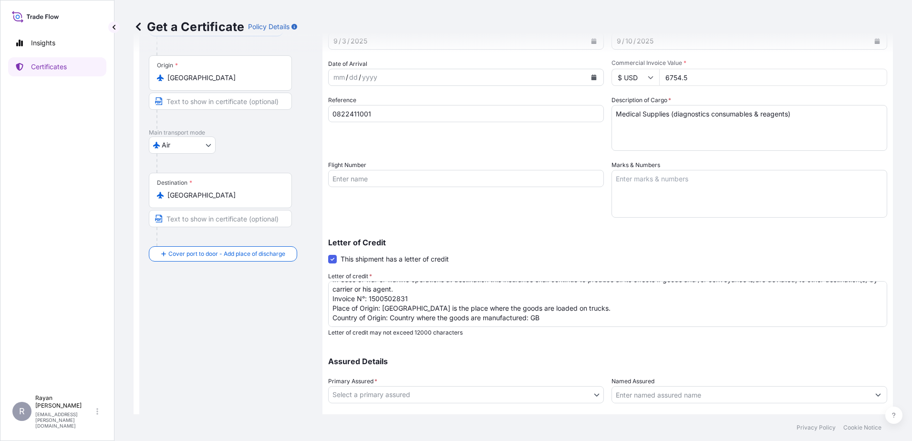
scroll to position [132, 0]
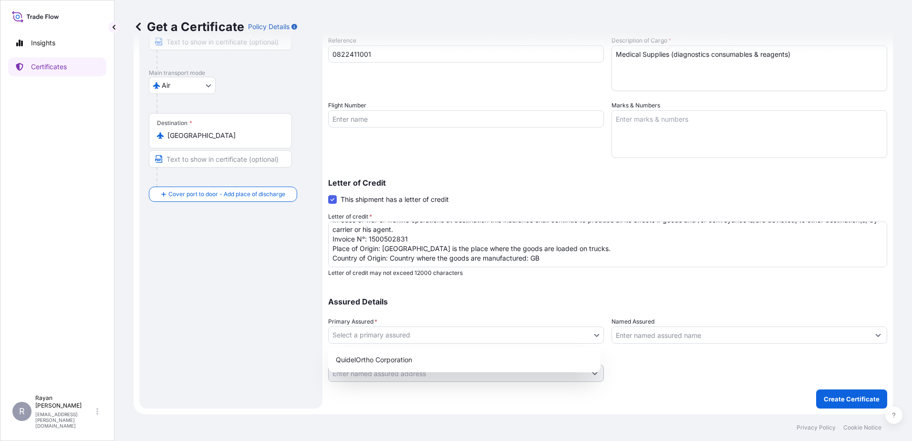
click at [563, 329] on body "Insights Certificates R [PERSON_NAME] [EMAIL_ADDRESS][PERSON_NAME][DOMAIN_NAME]…" at bounding box center [456, 220] width 912 height 441
click at [482, 357] on div "QuidelOrtho Corporation" at bounding box center [464, 359] width 265 height 17
select select "31549"
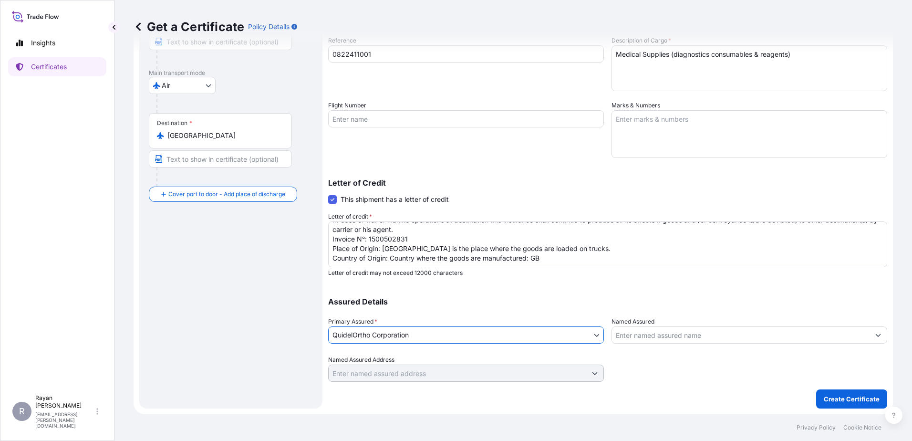
click at [661, 341] on input "Named Assured" at bounding box center [741, 334] width 258 height 17
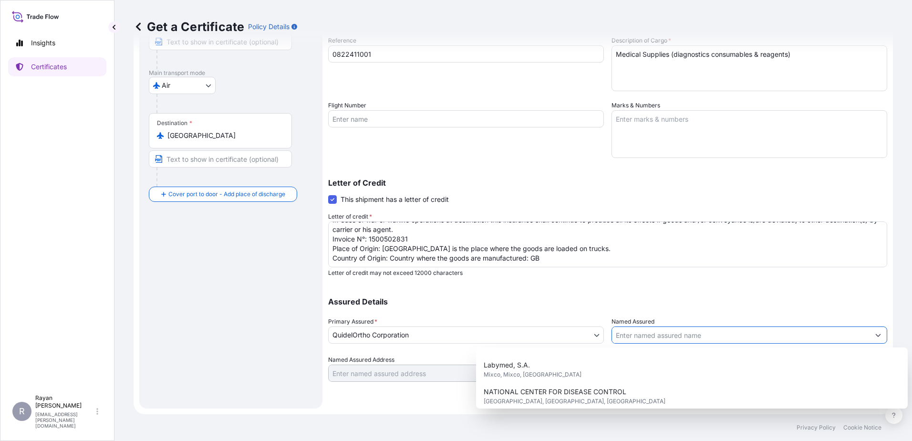
scroll to position [239, 0]
click at [637, 386] on span "THE EGYPTIAN AUTHORITY FOR UNIFIED PROCUREMENT, MEDICAL SUPPLY AND MEDICAL TECH…" at bounding box center [692, 387] width 417 height 10
type input "THE EGYPTIAN AUTHORITY FOR UNIFIED PROCUREMENT, MEDICAL SUPPLY AND MEDICAL TECH…"
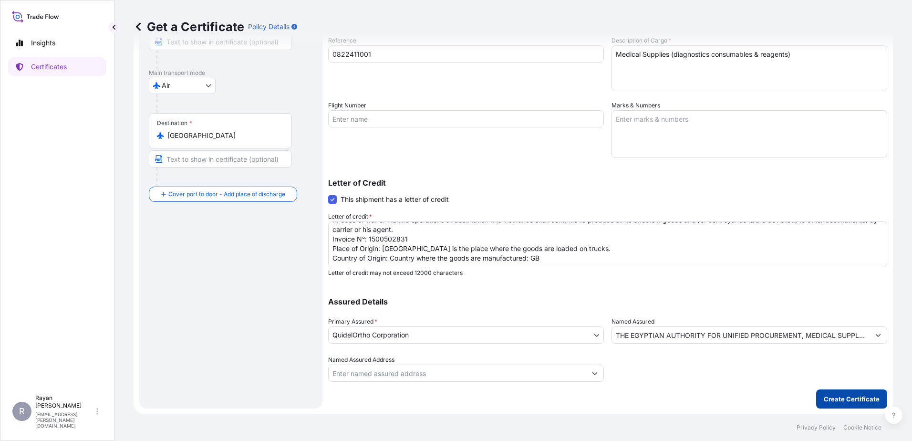
click at [825, 404] on button "Create Certificate" at bounding box center [851, 398] width 71 height 19
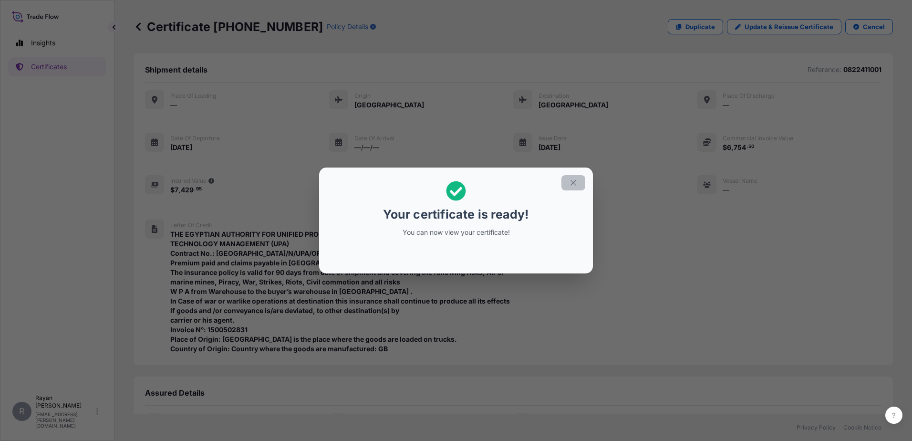
click at [572, 182] on icon "button" at bounding box center [573, 182] width 9 height 9
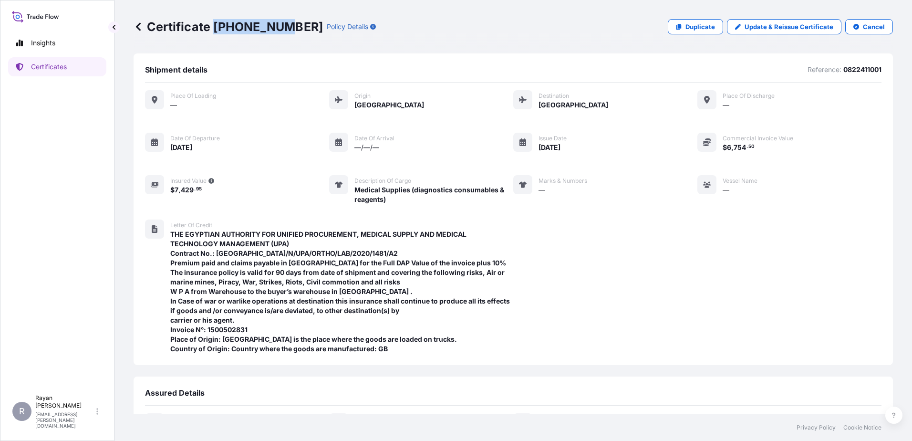
drag, startPoint x: 280, startPoint y: 26, endPoint x: 214, endPoint y: 22, distance: 65.5
click at [214, 22] on p "Certificate [PHONE_NUMBER]" at bounding box center [228, 26] width 189 height 15
copy p "[PHONE_NUMBER]"
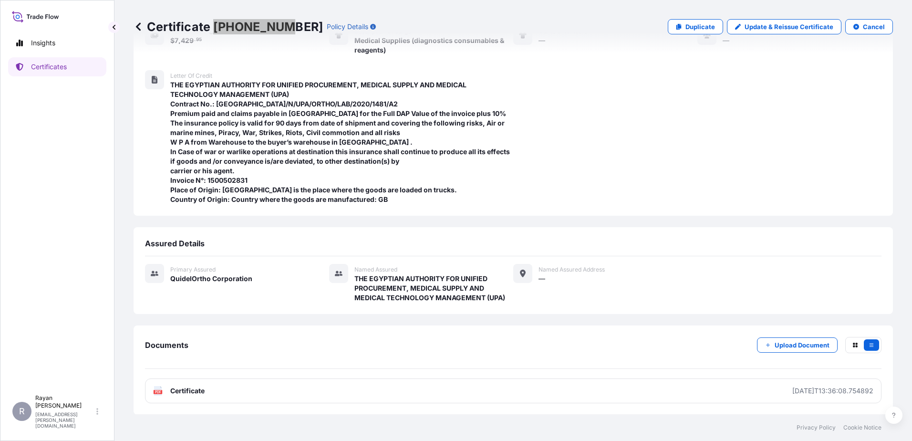
scroll to position [150, 0]
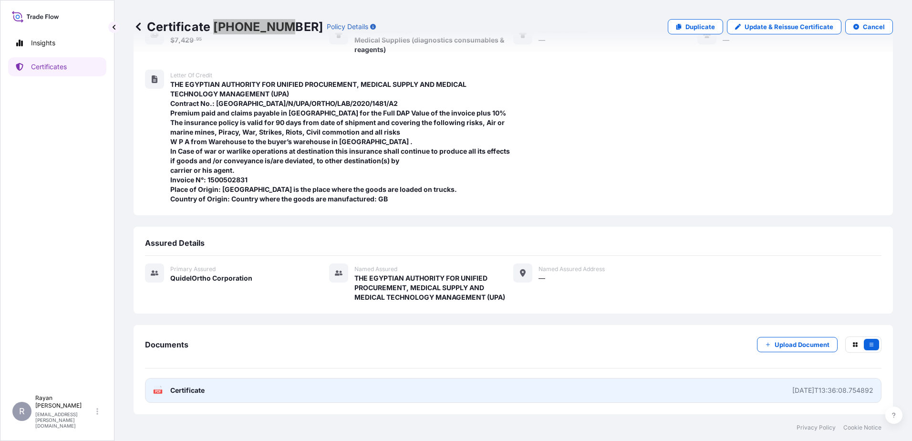
click at [190, 392] on span "Certificate" at bounding box center [187, 391] width 34 height 10
